Goal: Transaction & Acquisition: Book appointment/travel/reservation

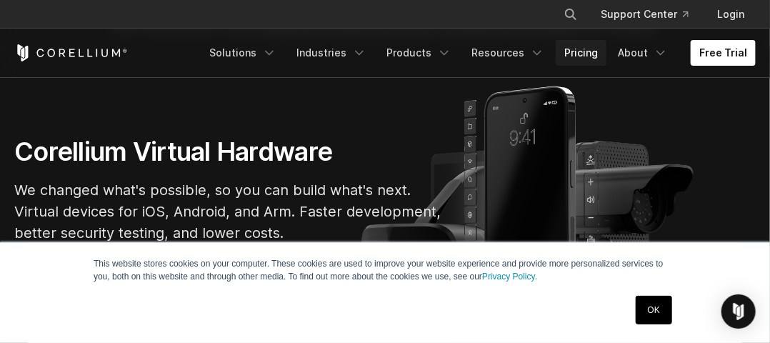
click at [586, 46] on link "Pricing" at bounding box center [581, 53] width 51 height 26
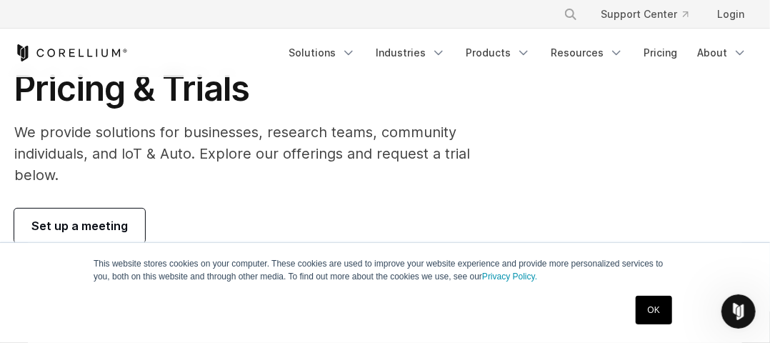
scroll to position [71, 0]
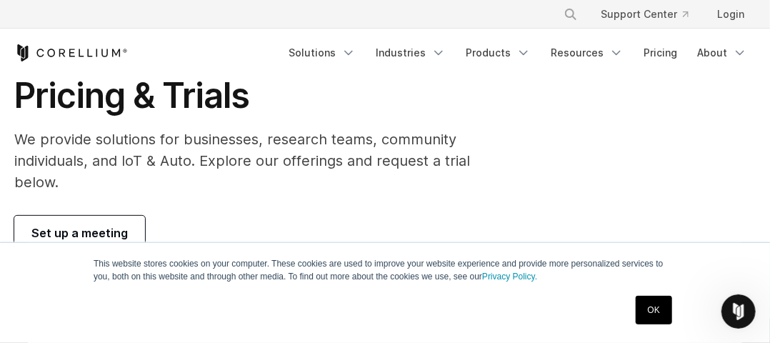
click at [650, 308] on link "OK" at bounding box center [654, 310] width 36 height 29
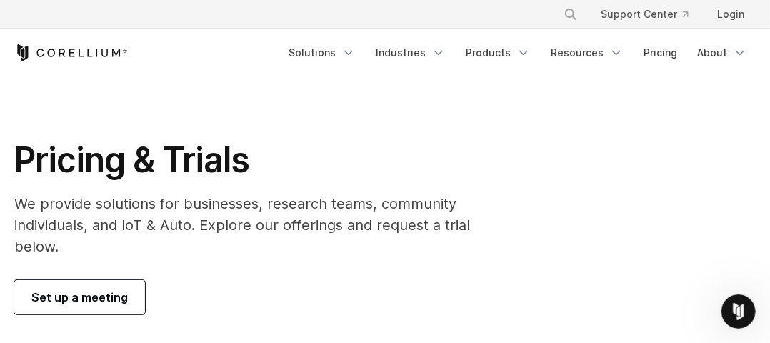
scroll to position [0, 0]
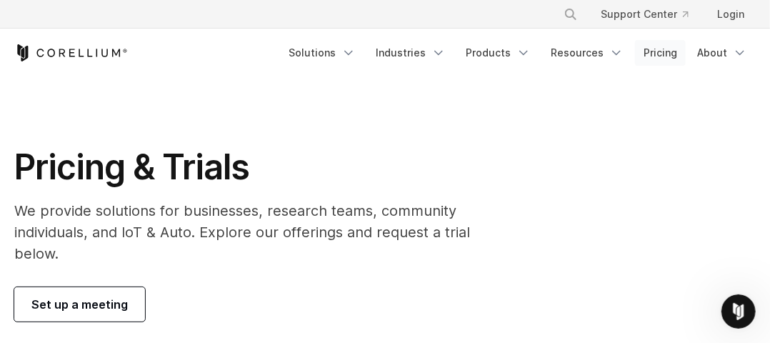
click at [669, 56] on link "Pricing" at bounding box center [660, 53] width 51 height 26
click at [654, 57] on link "Pricing" at bounding box center [660, 53] width 51 height 26
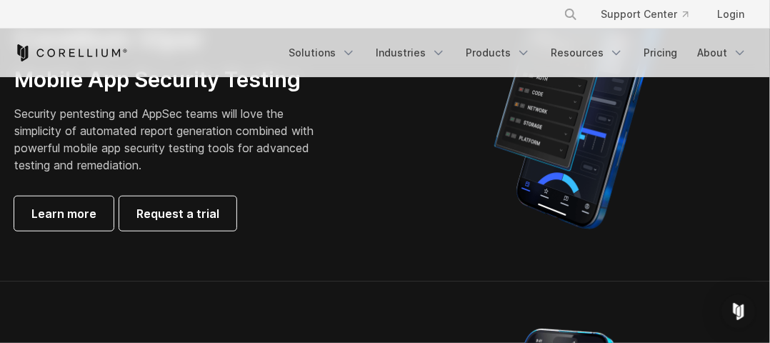
scroll to position [572, 0]
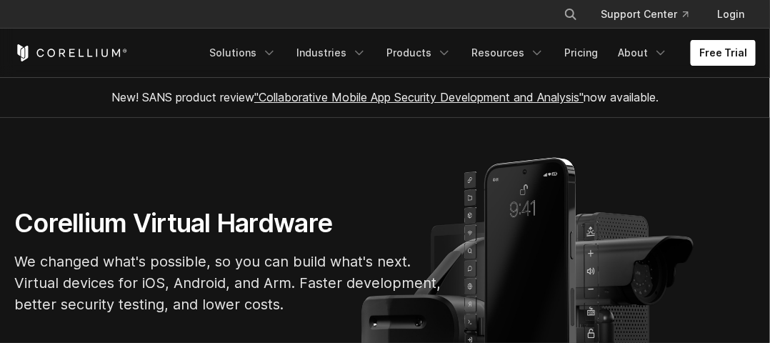
click at [745, 46] on link "Free Trial" at bounding box center [723, 53] width 65 height 26
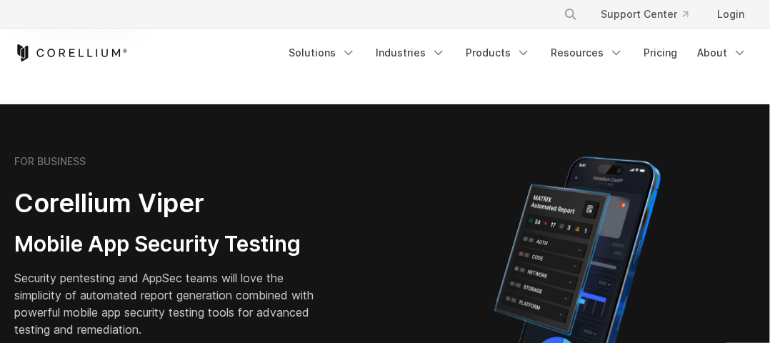
scroll to position [143, 0]
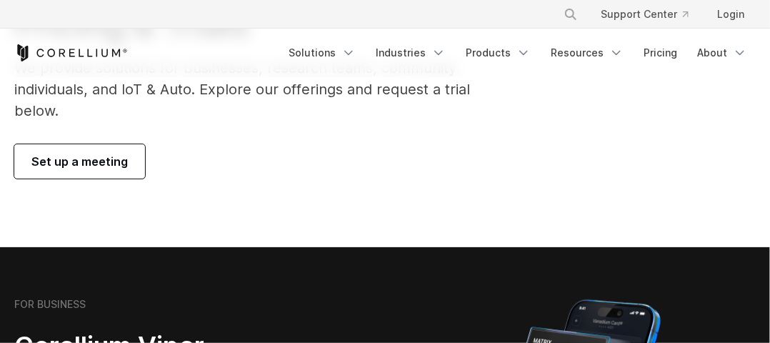
click at [111, 168] on span "Set up a meeting" at bounding box center [79, 161] width 96 height 17
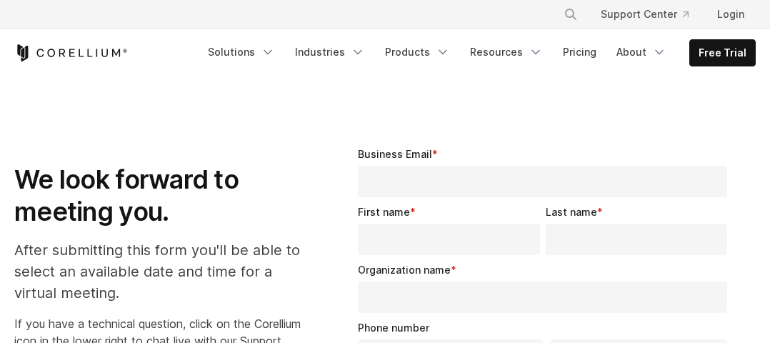
select select "**"
